Goal: Information Seeking & Learning: Learn about a topic

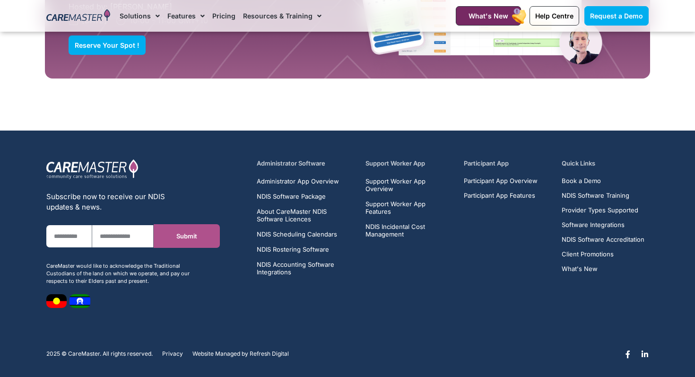
scroll to position [3309, 0]
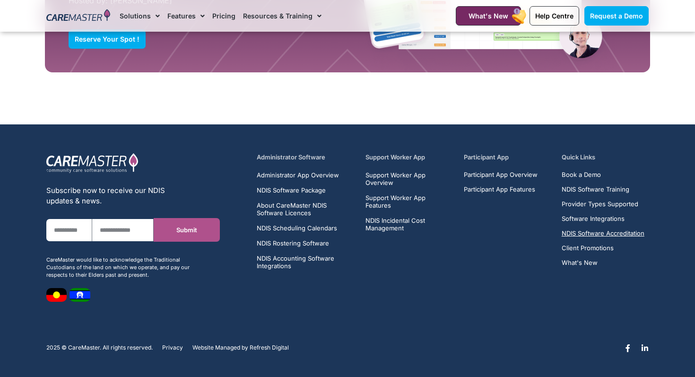
click at [581, 233] on span "NDIS Software Accreditation" at bounding box center [603, 233] width 83 height 7
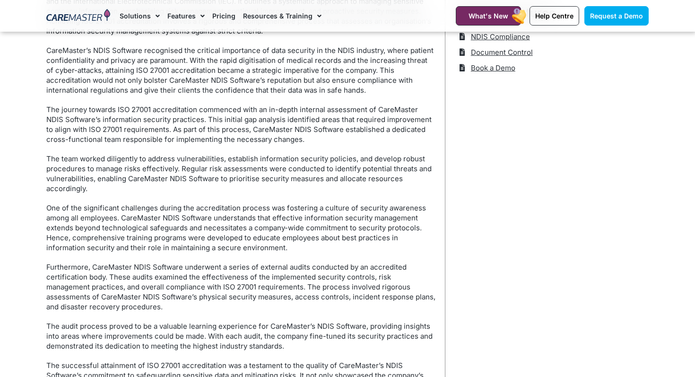
scroll to position [330, 0]
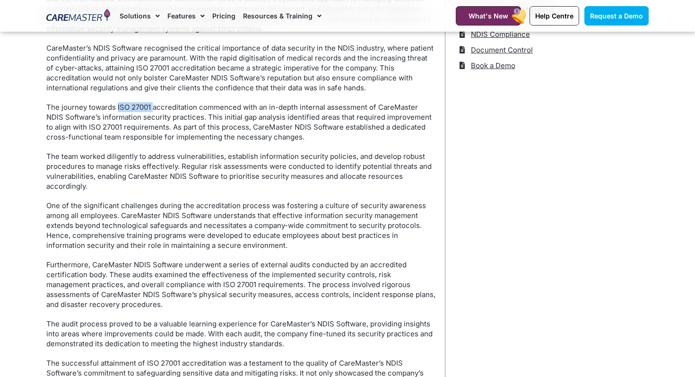
drag, startPoint x: 117, startPoint y: 106, endPoint x: 152, endPoint y: 105, distance: 35.5
click at [152, 105] on p "The journey towards ISO 27001 accreditation commenced with an in-depth internal…" at bounding box center [240, 122] width 389 height 40
copy p "ISO 27001"
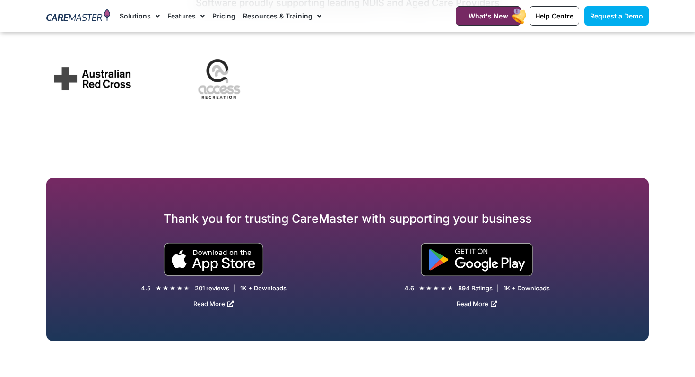
scroll to position [1380, 0]
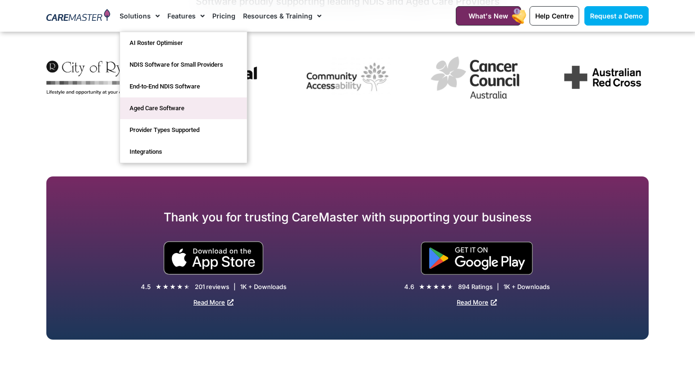
click at [142, 109] on link "Aged Care Software" at bounding box center [183, 108] width 127 height 22
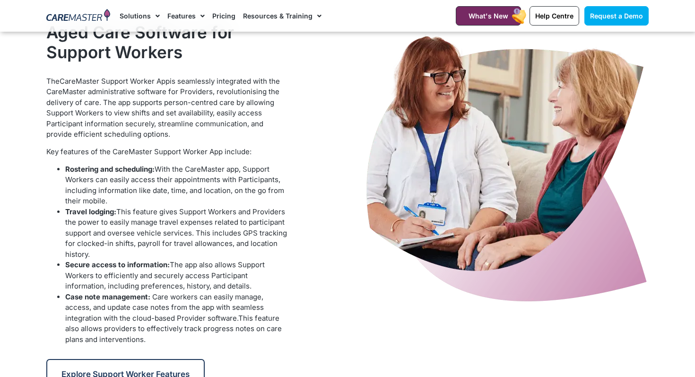
scroll to position [856, 0]
